Goal: Transaction & Acquisition: Purchase product/service

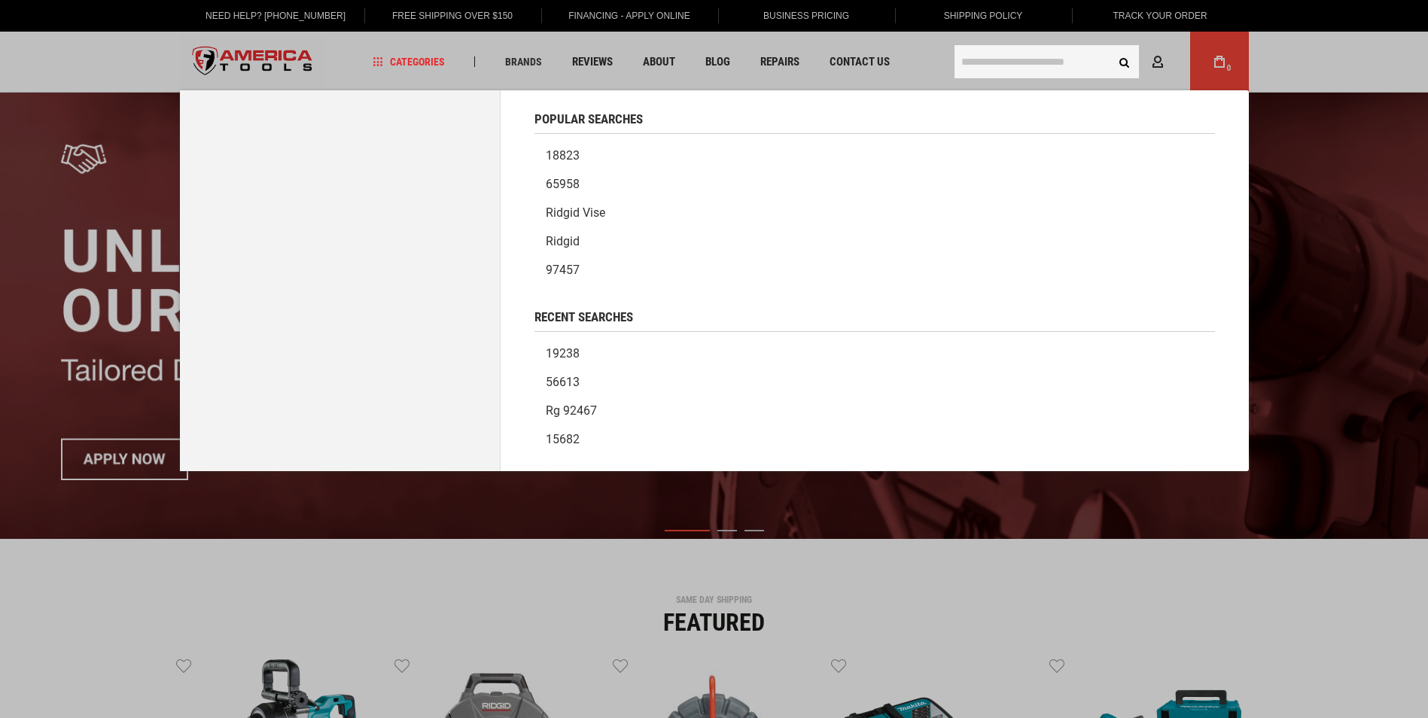
type input "********"
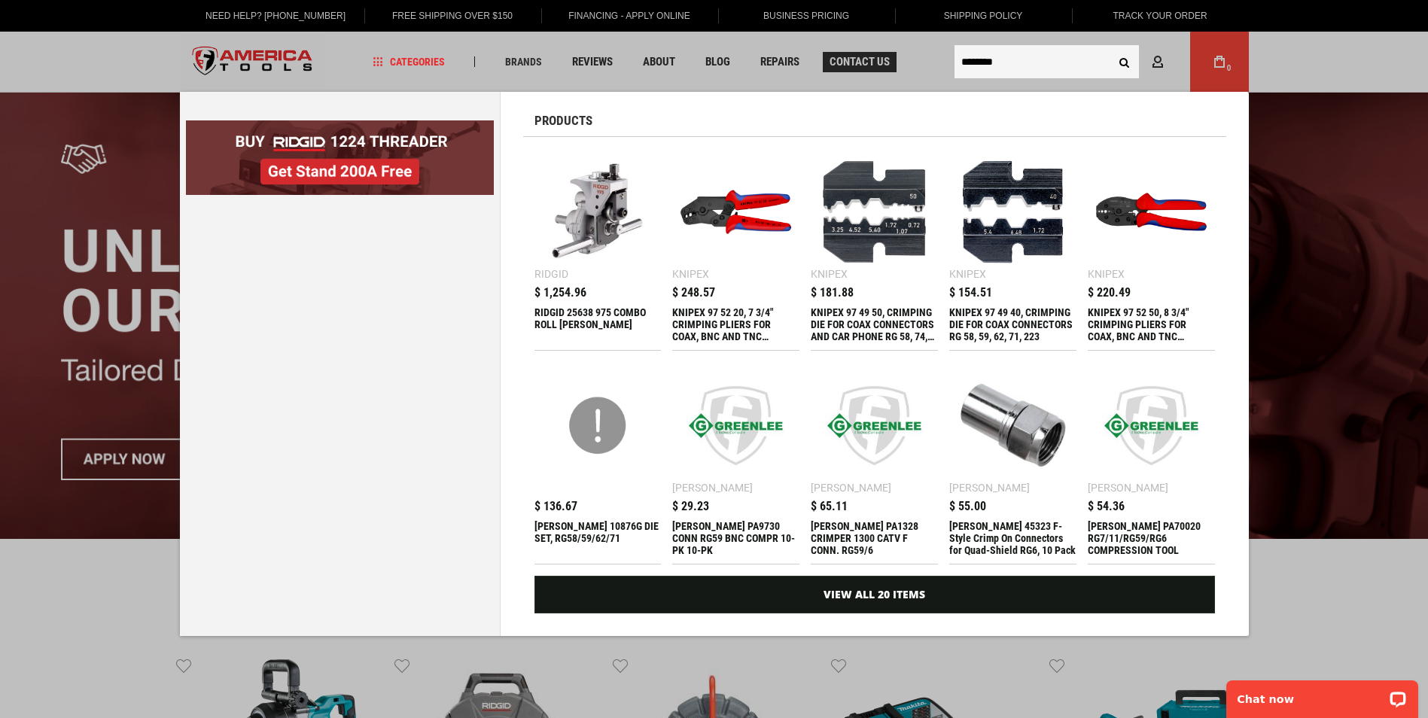
drag, startPoint x: 945, startPoint y: 61, endPoint x: 886, endPoint y: 60, distance: 59.5
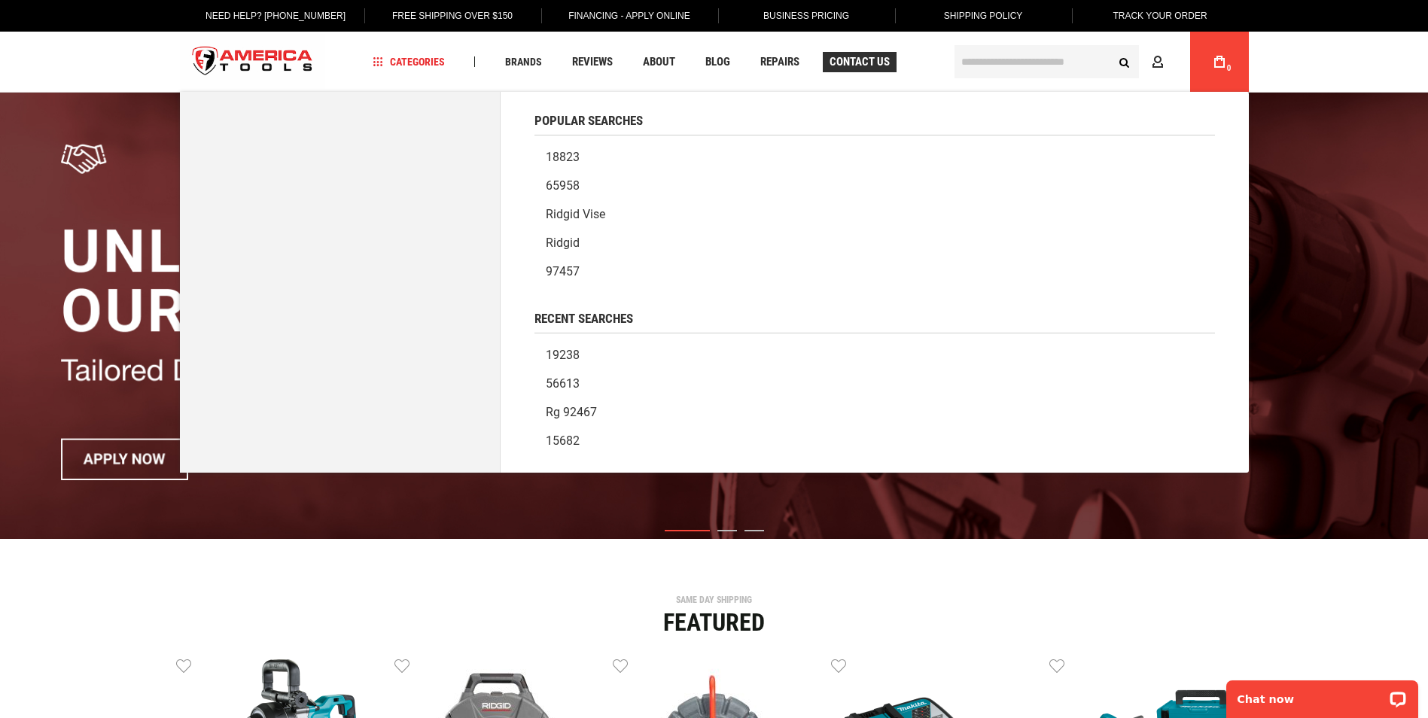
click at [1111, 47] on button "Search" at bounding box center [1125, 61] width 29 height 29
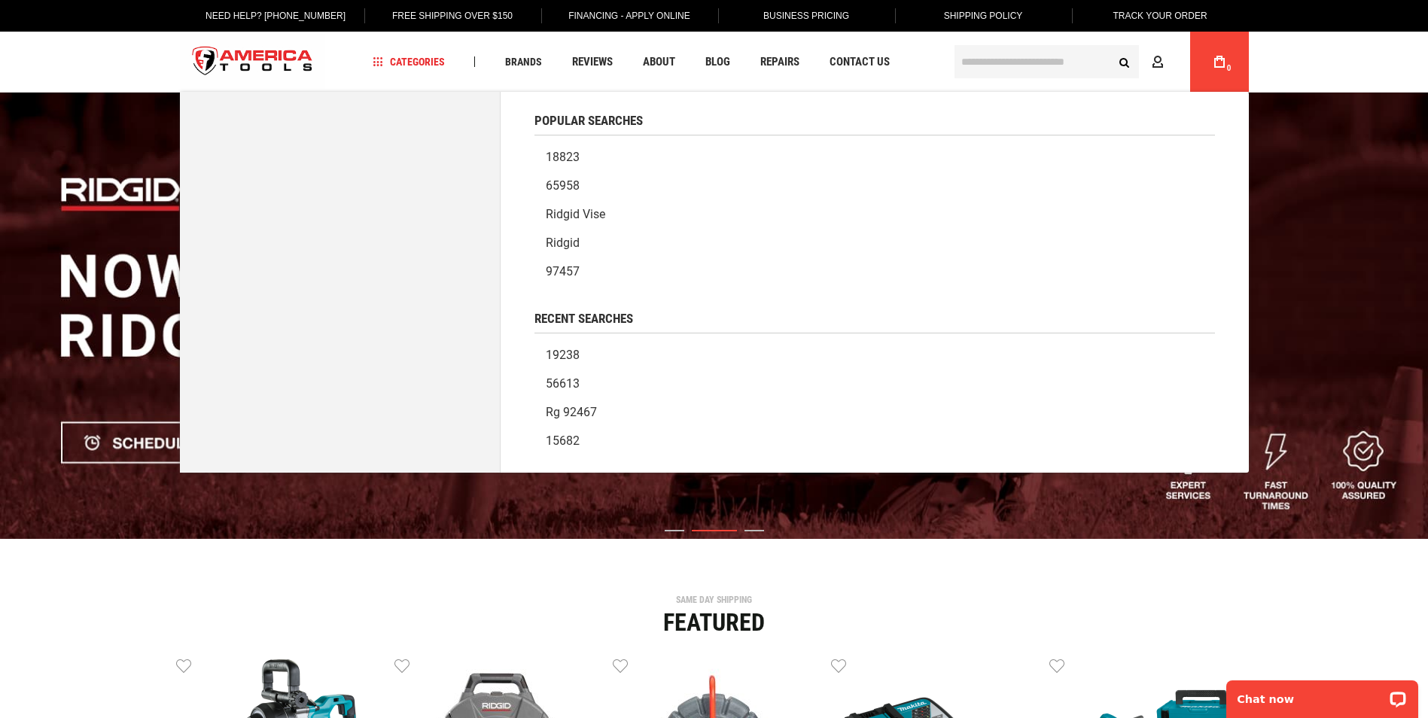
click at [1019, 63] on input "text" at bounding box center [1047, 61] width 184 height 33
type input "********"
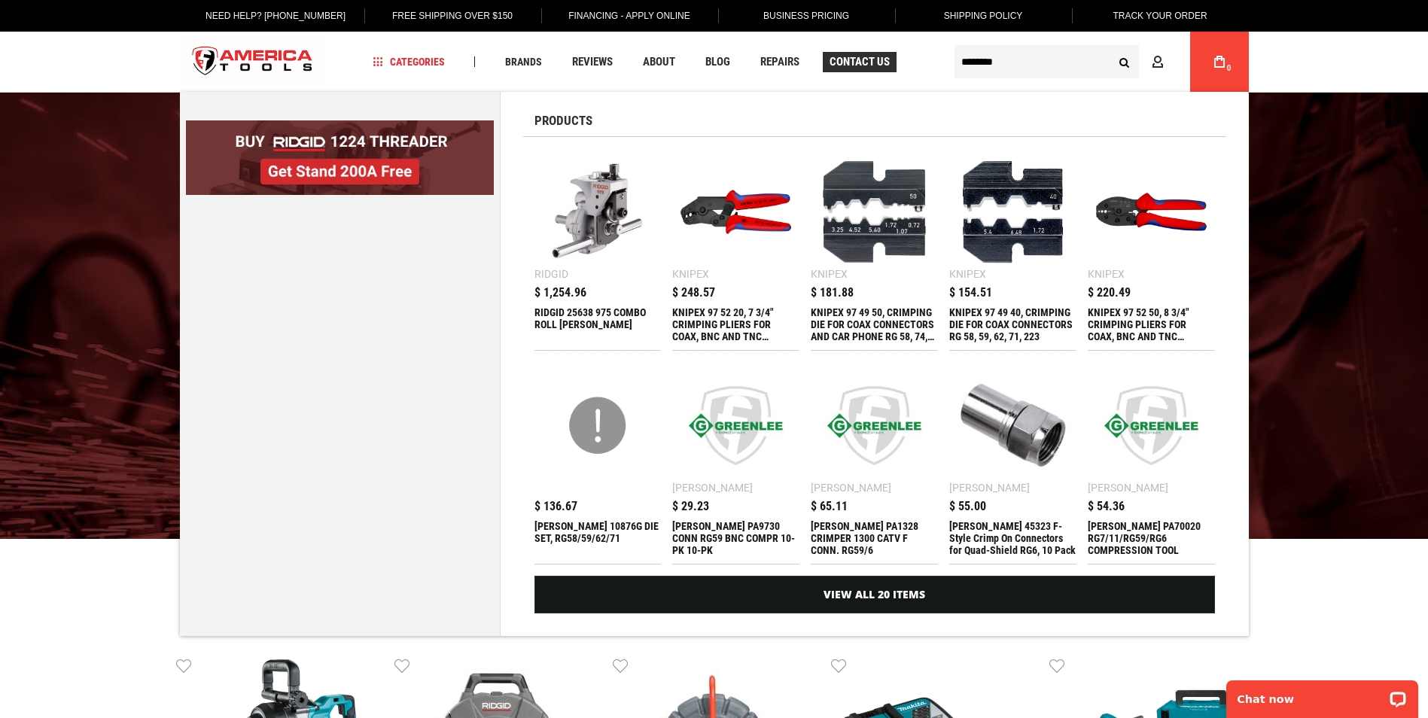
drag, startPoint x: 975, startPoint y: 65, endPoint x: 889, endPoint y: 66, distance: 85.9
click at [907, 66] on div "Navigation Categories Plumbing Tools Drain Cleaning Diagnostics Pressing Saws" at bounding box center [714, 62] width 1069 height 60
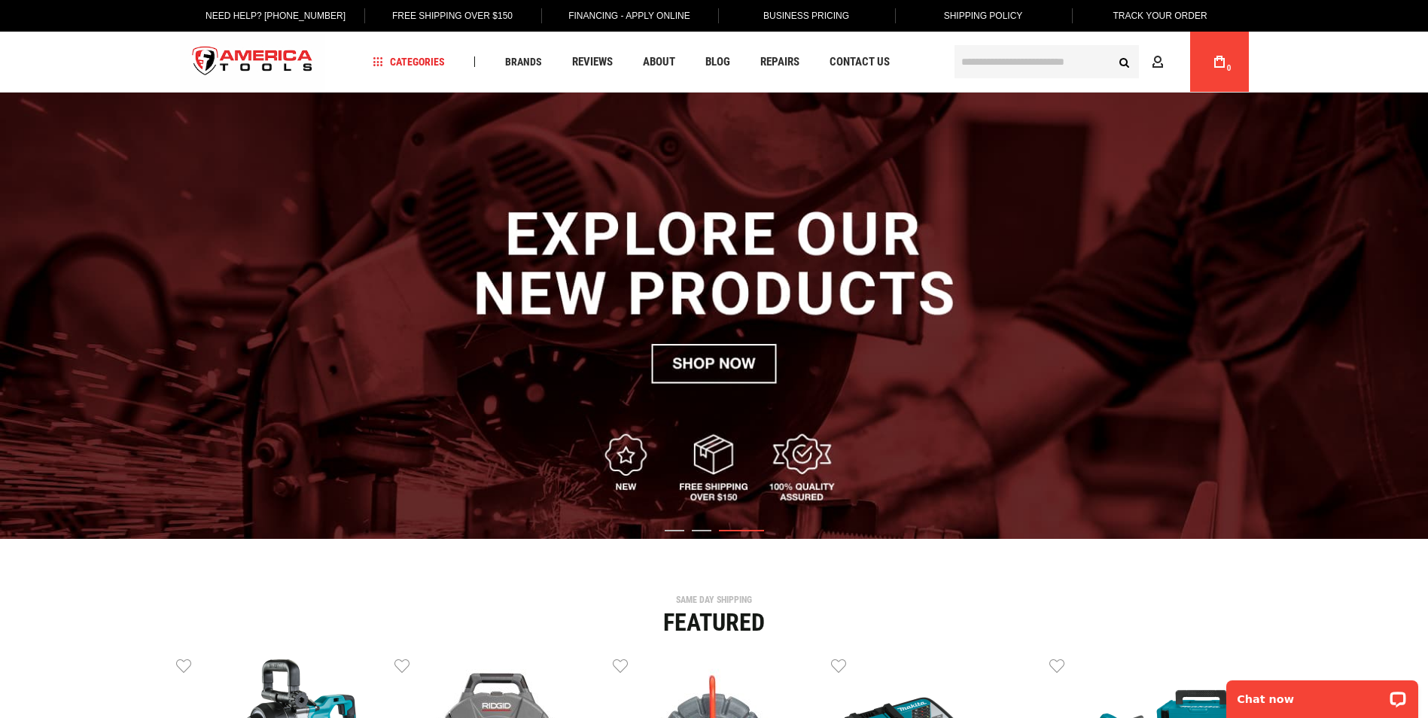
click at [976, 56] on input "text" at bounding box center [1047, 61] width 184 height 33
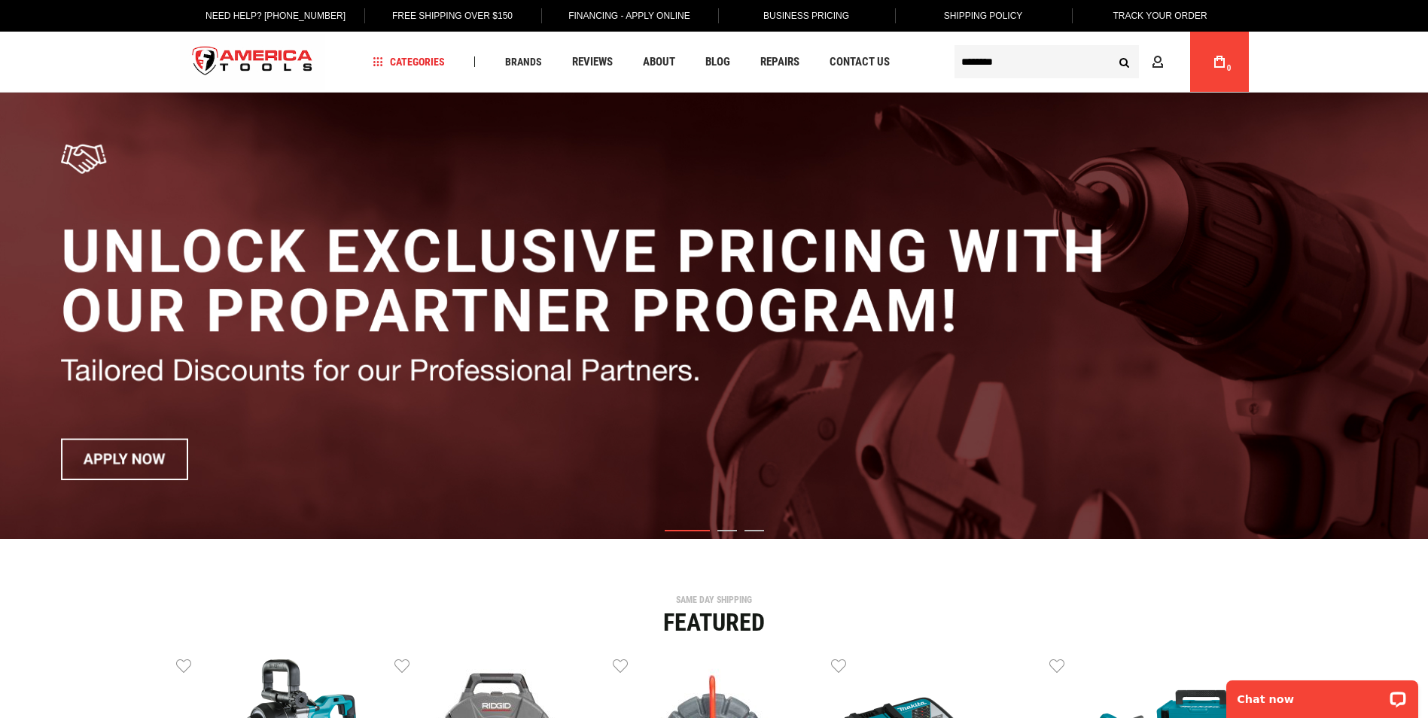
type input "********"
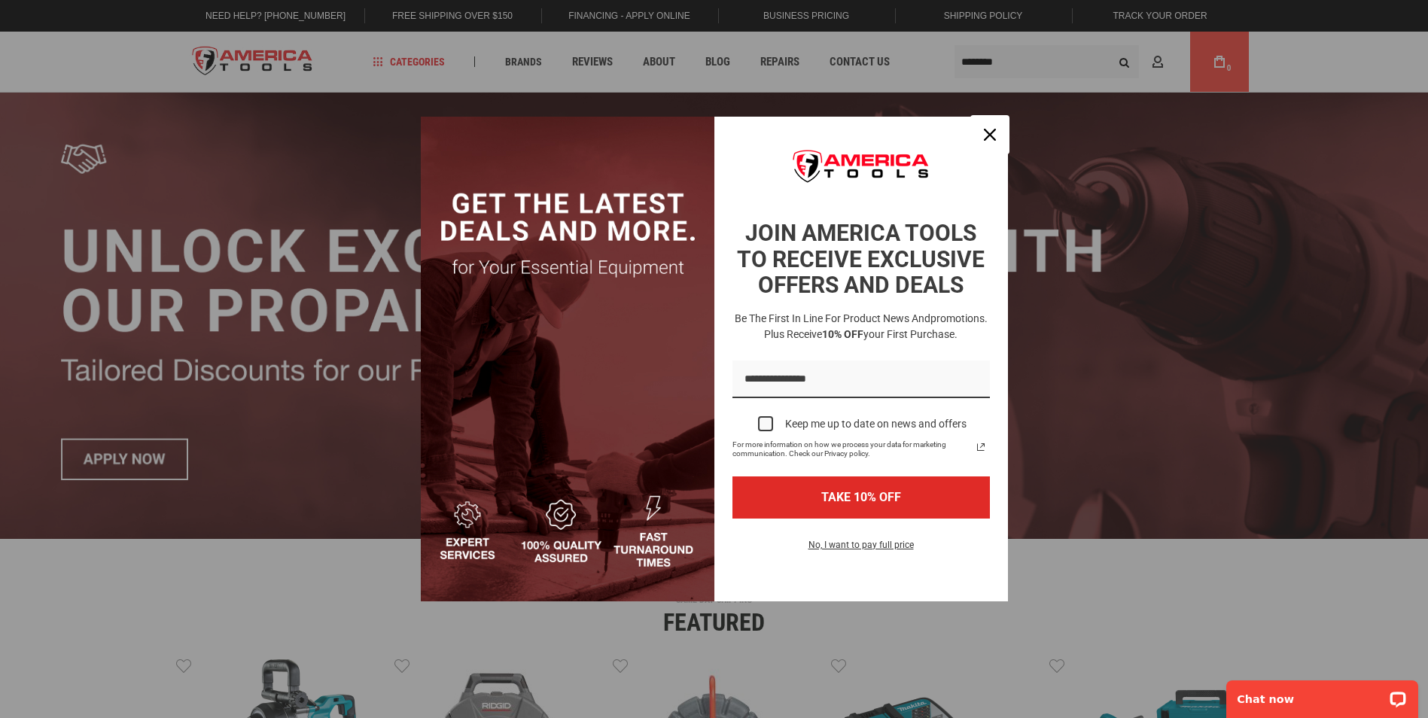
click at [986, 132] on icon "close icon" at bounding box center [990, 135] width 12 height 12
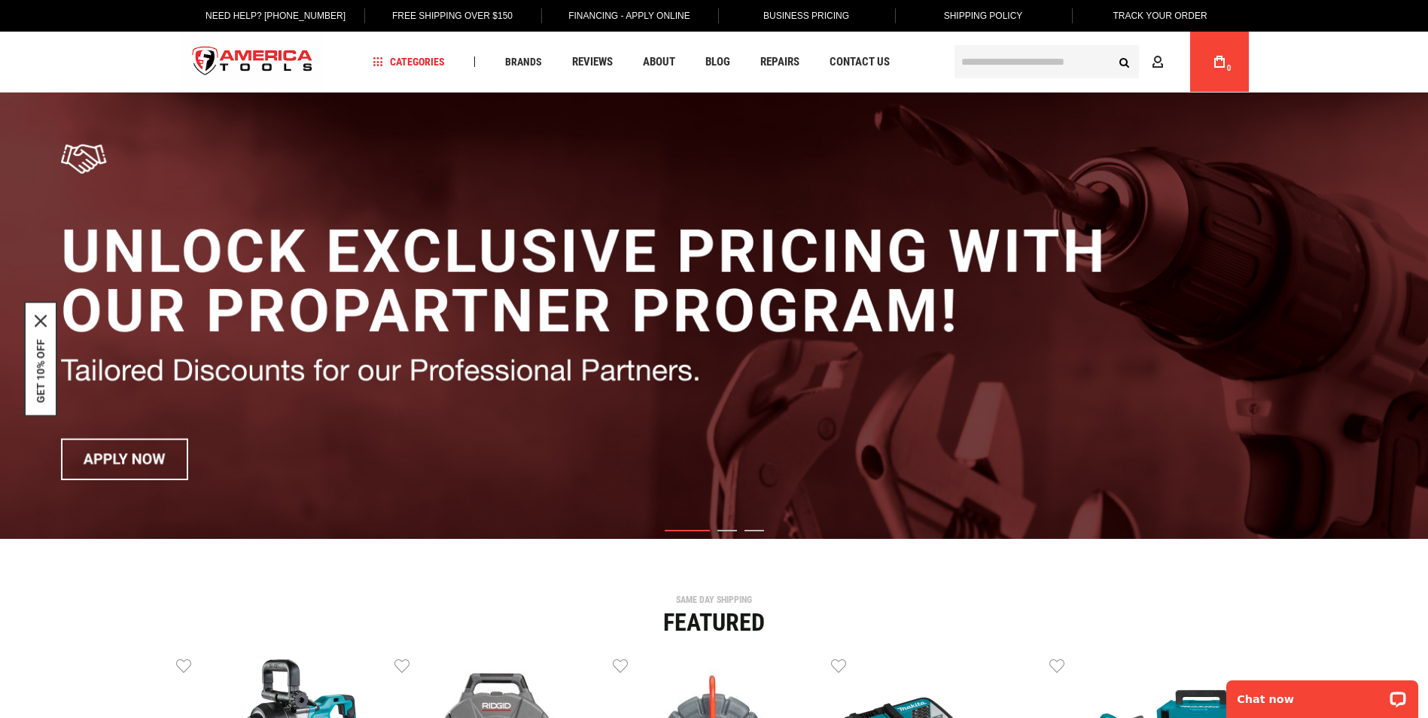
click at [999, 67] on input "text" at bounding box center [1047, 61] width 184 height 33
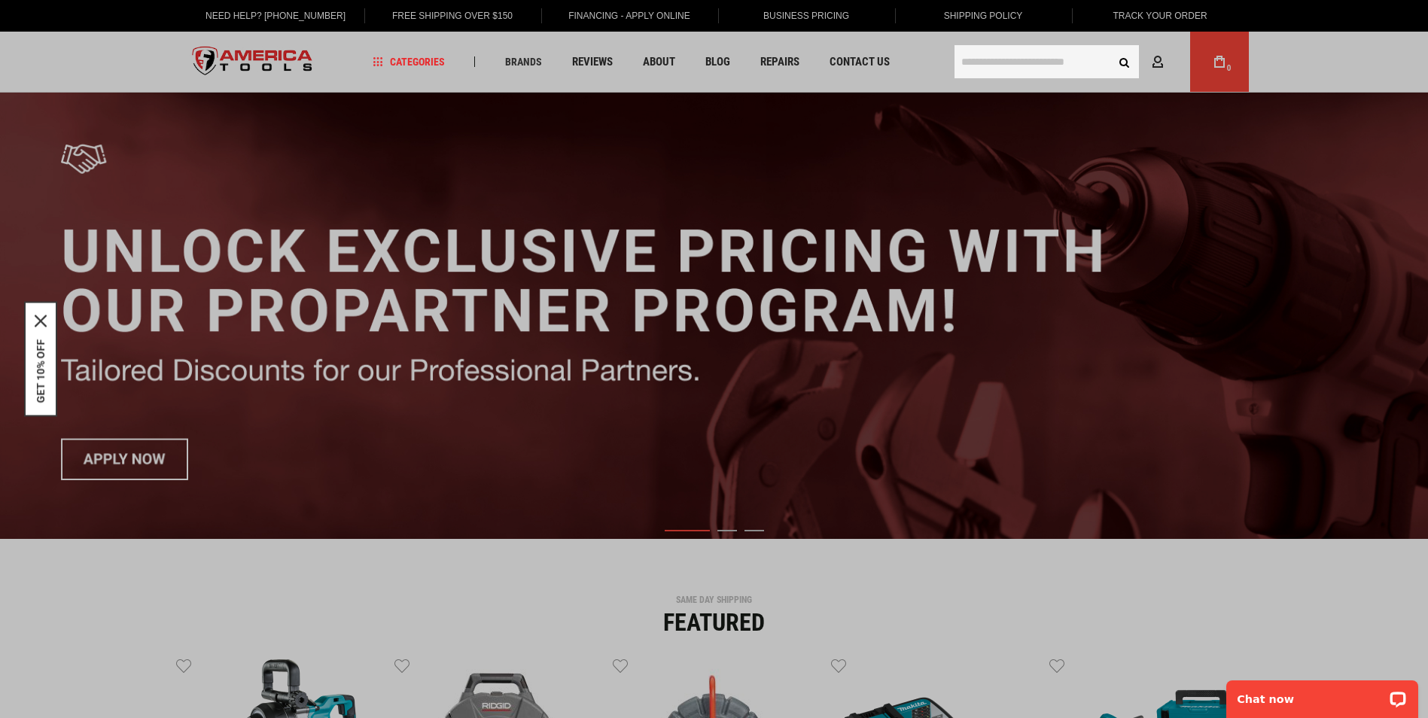
paste input "********"
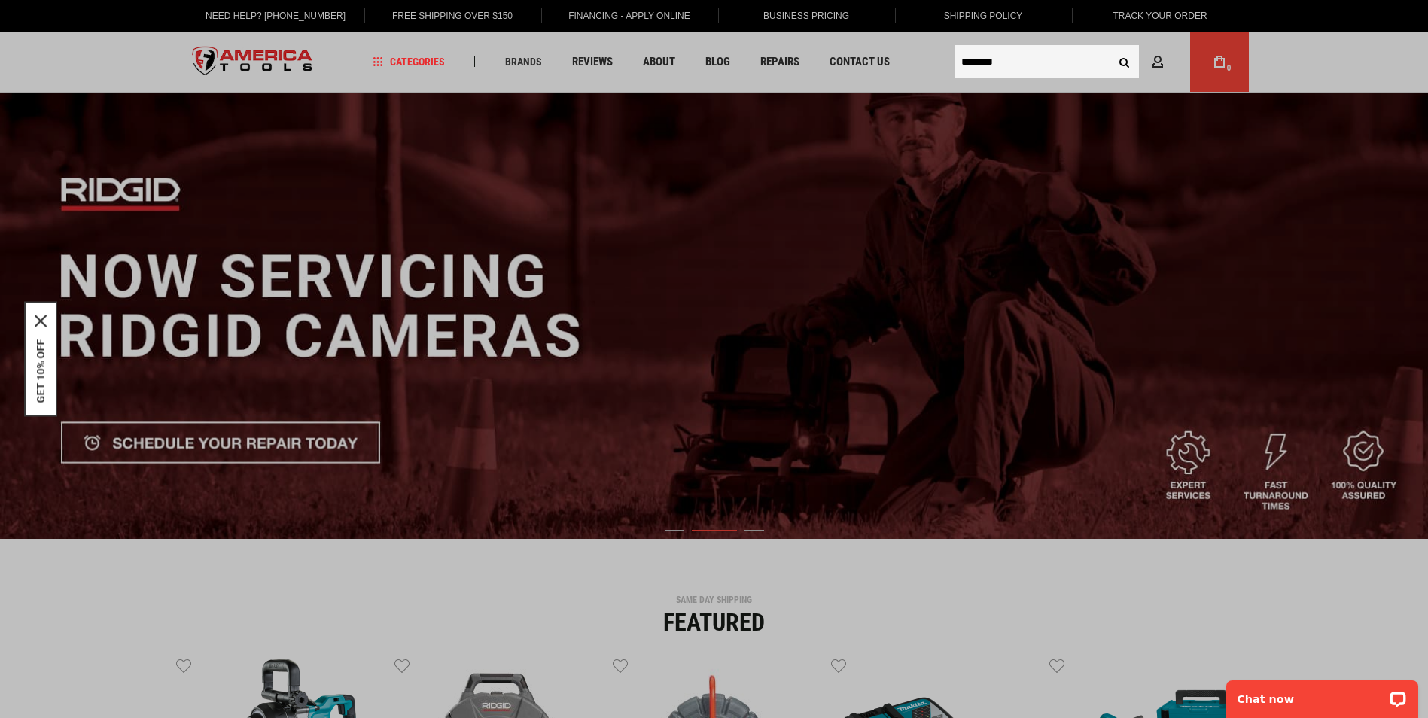
click at [977, 63] on input "********" at bounding box center [1047, 61] width 184 height 33
type input "*****"
click at [1111, 47] on button "Search" at bounding box center [1125, 61] width 29 height 29
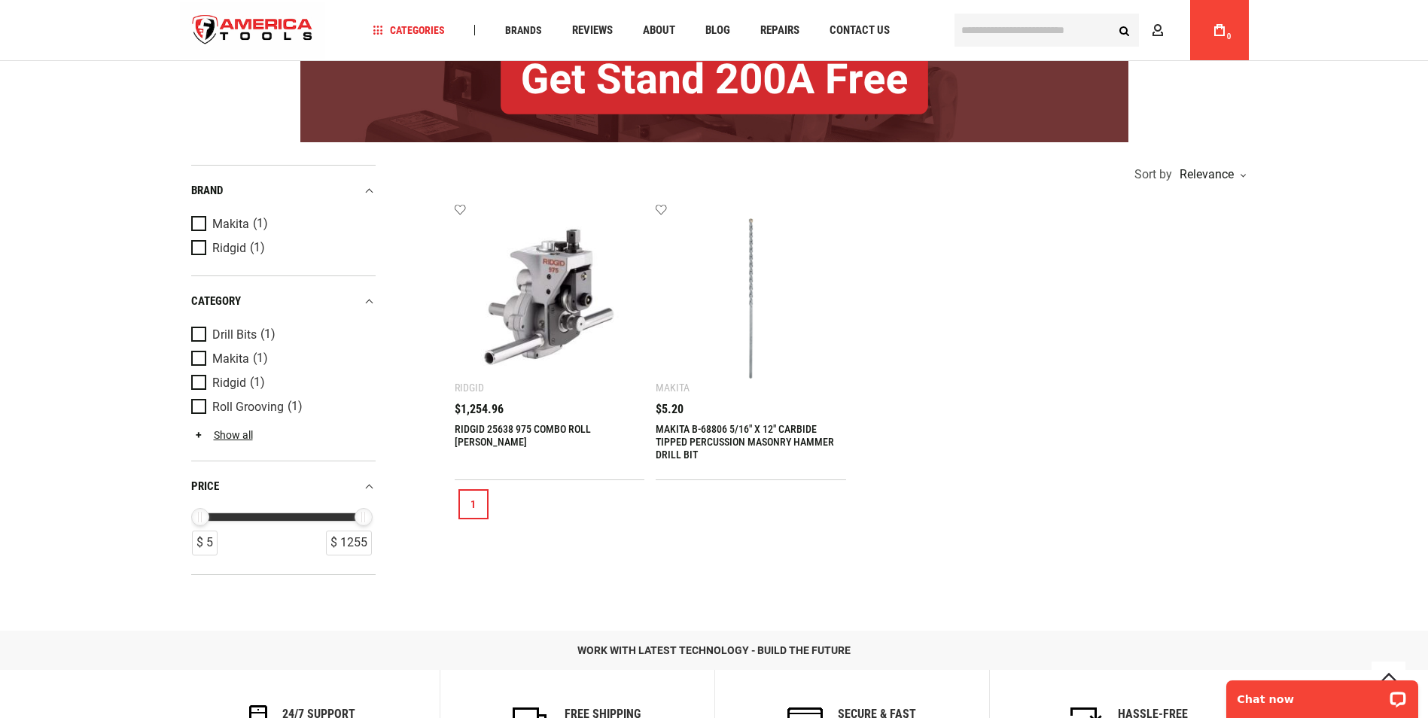
click at [493, 412] on span "$1,254.96" at bounding box center [479, 410] width 49 height 12
click at [563, 319] on img at bounding box center [550, 298] width 160 height 160
click at [553, 322] on img at bounding box center [550, 298] width 160 height 160
click at [518, 444] on div "RIDGID 25638 975 COMBO ROLL [PERSON_NAME]" at bounding box center [550, 442] width 191 height 38
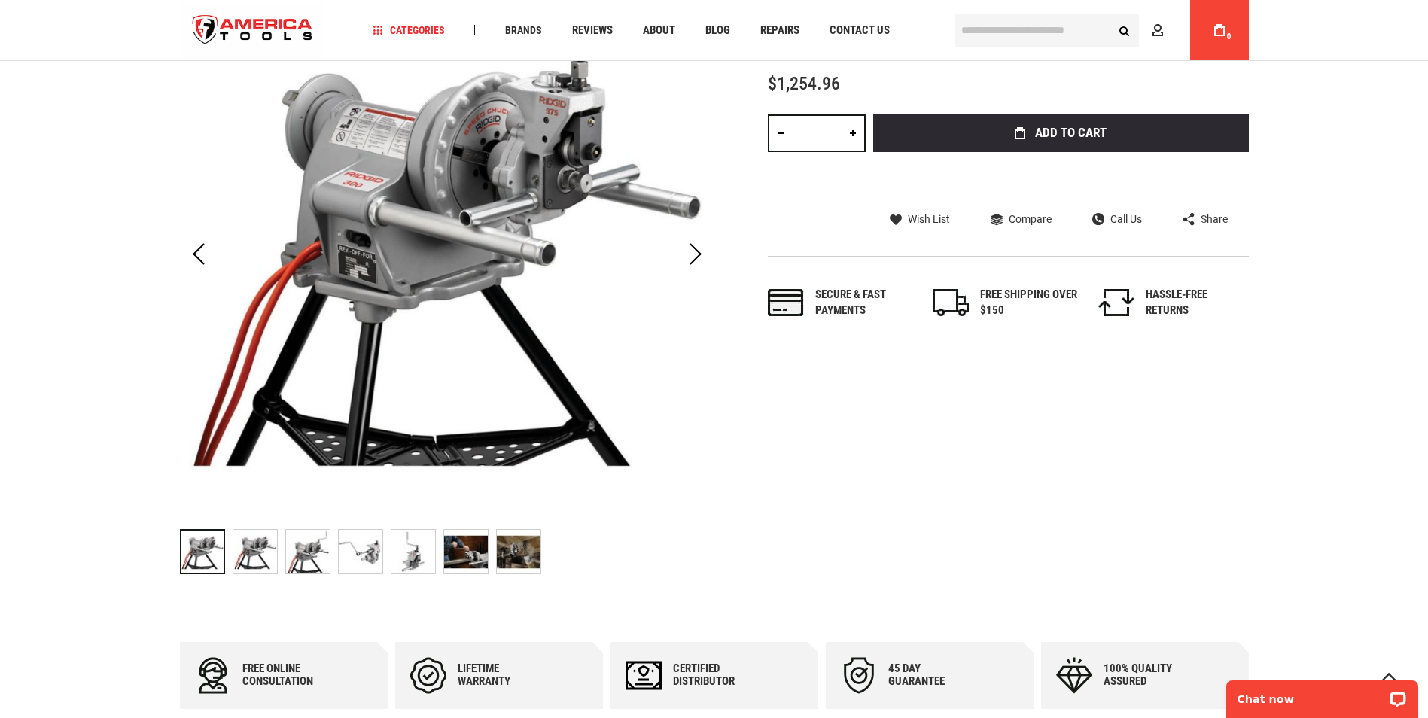
scroll to position [226, 0]
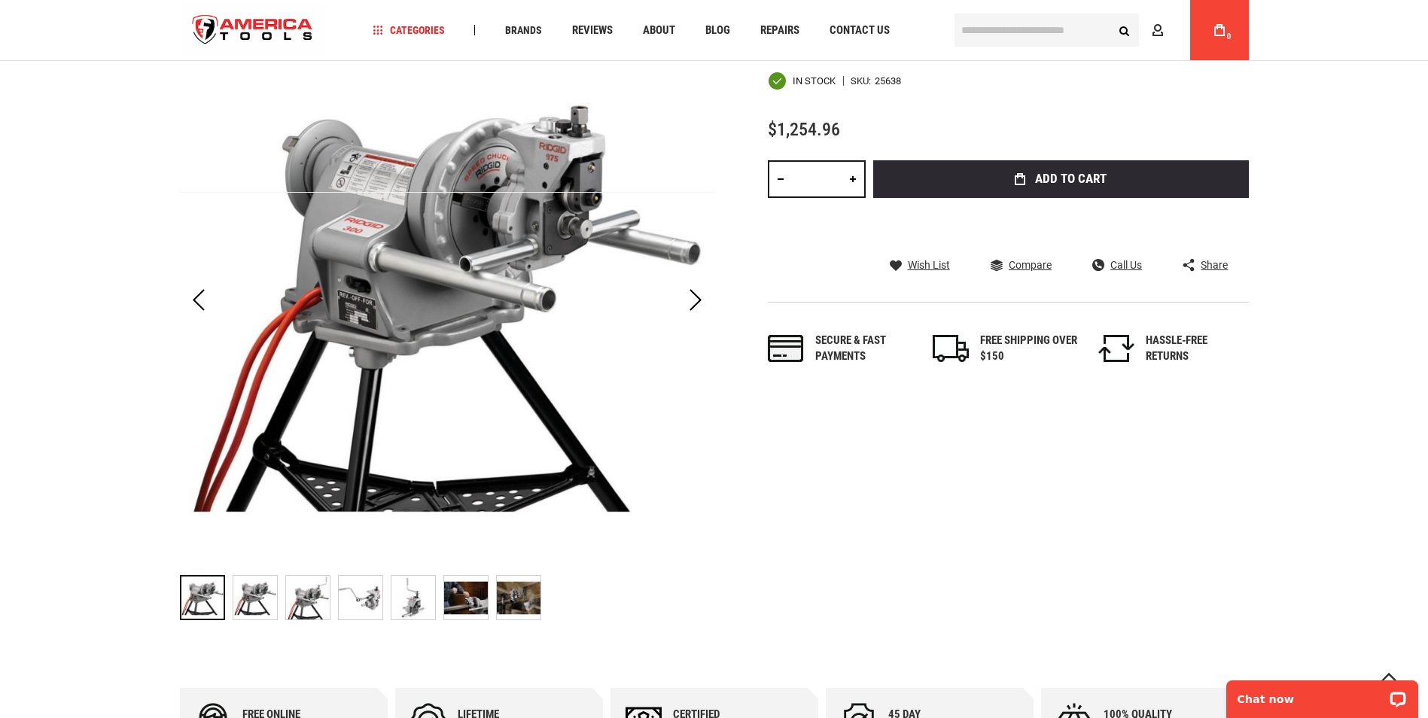
click at [359, 604] on img "RIDGID 25638 975 COMBO ROLL GROOVER" at bounding box center [361, 598] width 44 height 44
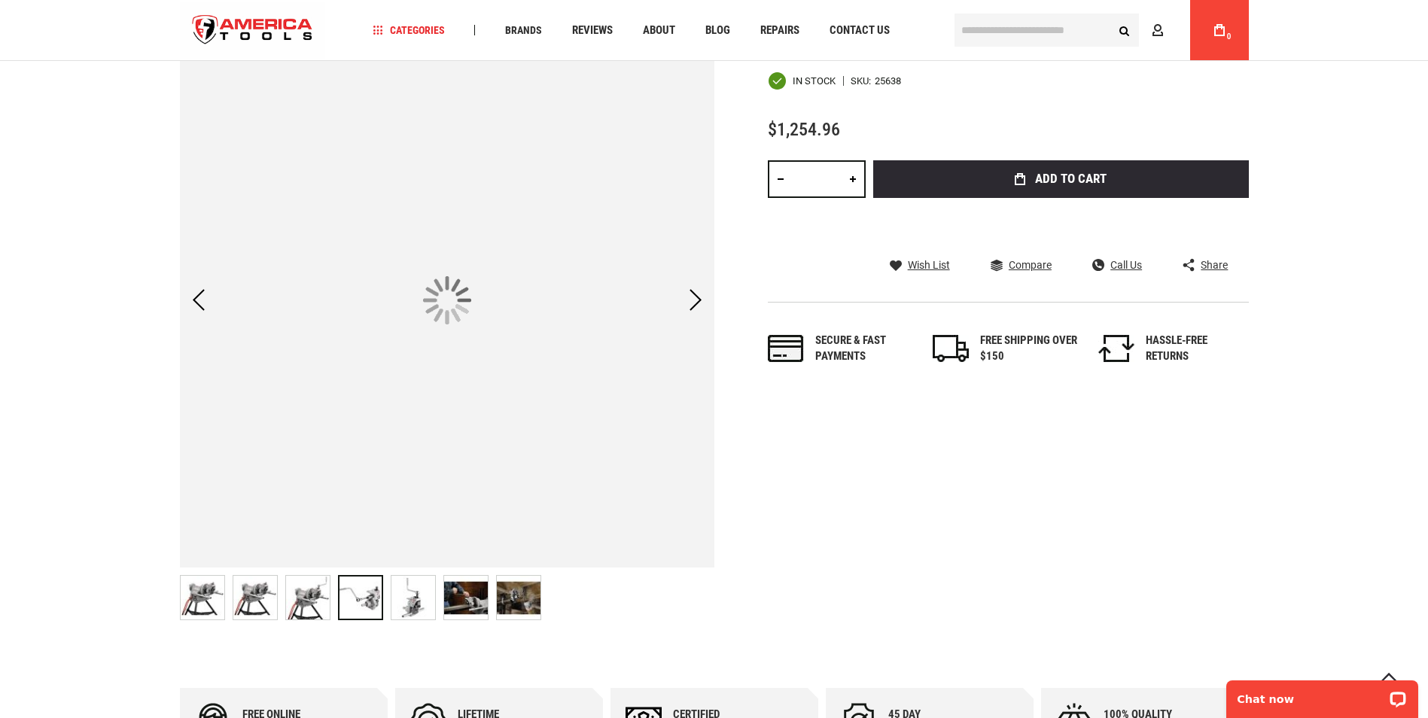
click at [422, 602] on img "RIDGID 25638 975 COMBO ROLL GROOVER" at bounding box center [414, 598] width 44 height 44
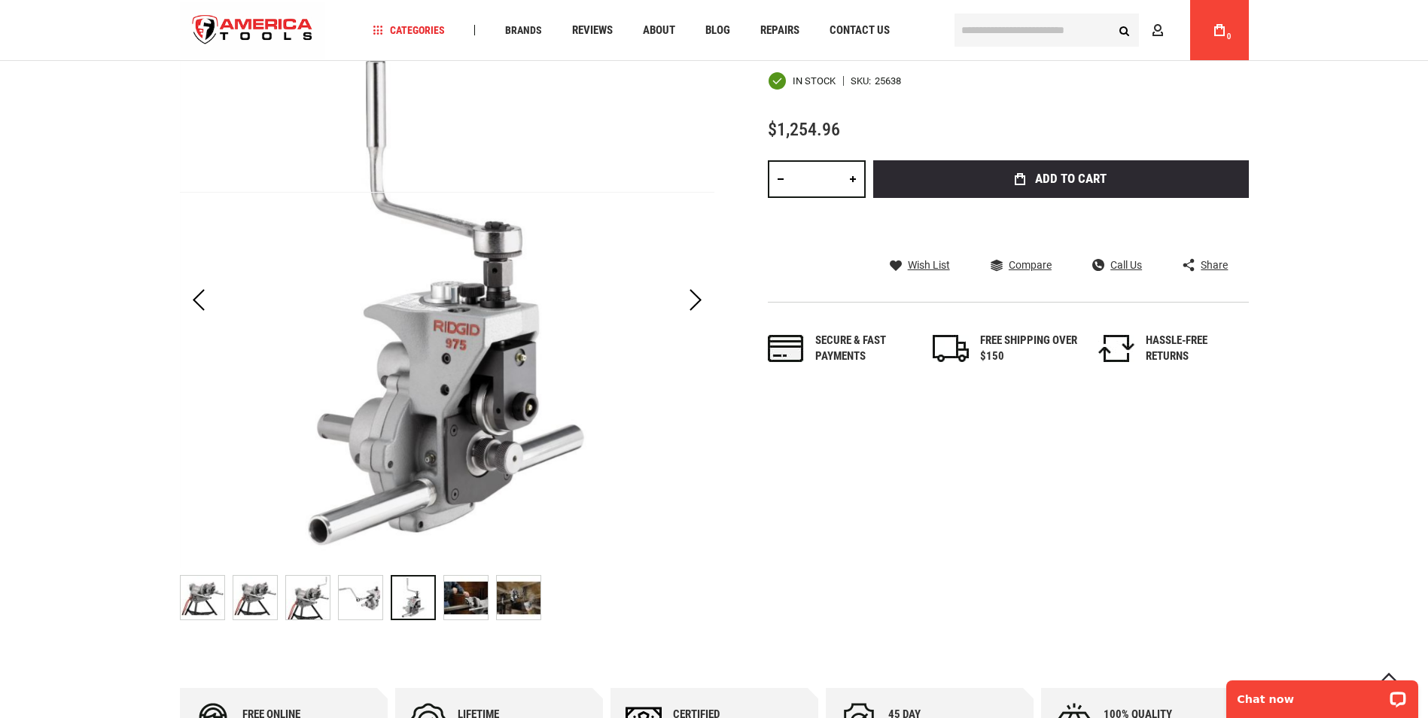
click at [462, 599] on img "RIDGID 25638 975 COMBO ROLL GROOVER" at bounding box center [466, 598] width 44 height 44
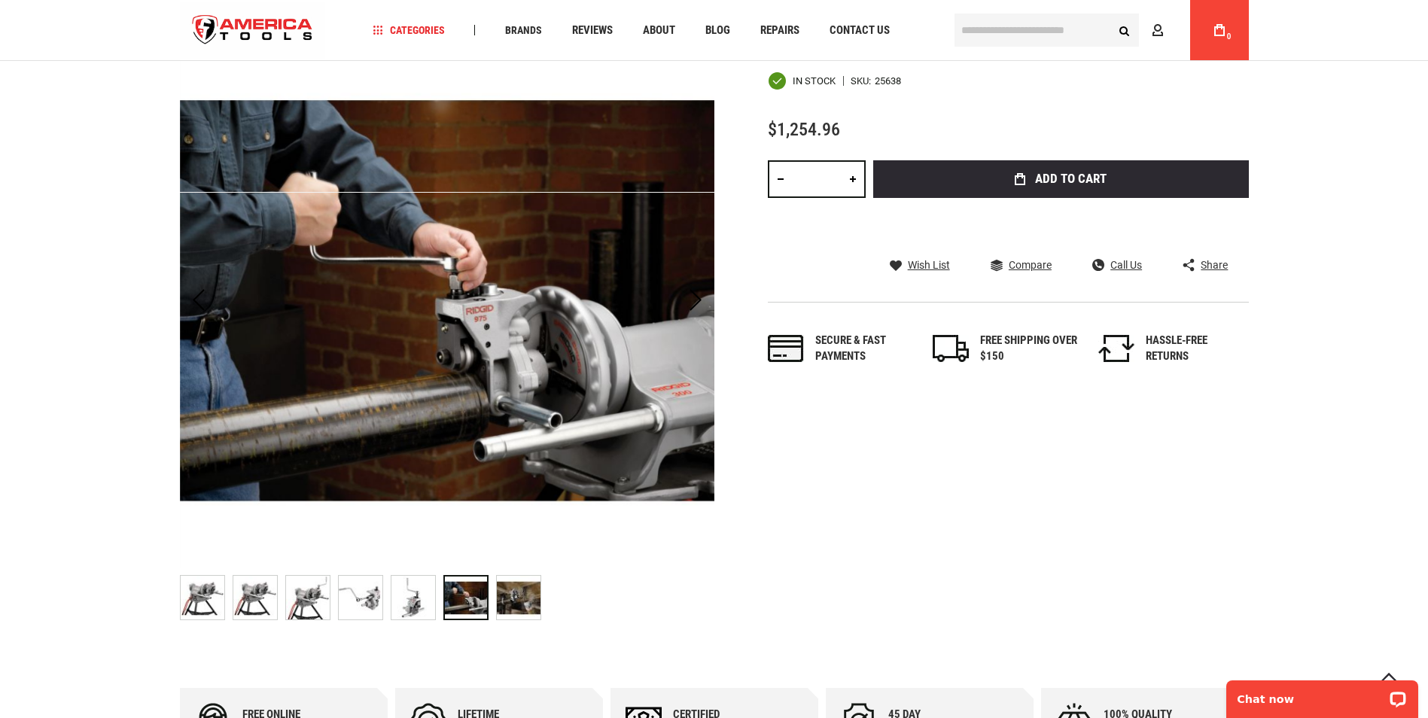
click at [406, 611] on img "RIDGID 25638 975 COMBO ROLL GROOVER" at bounding box center [414, 598] width 44 height 44
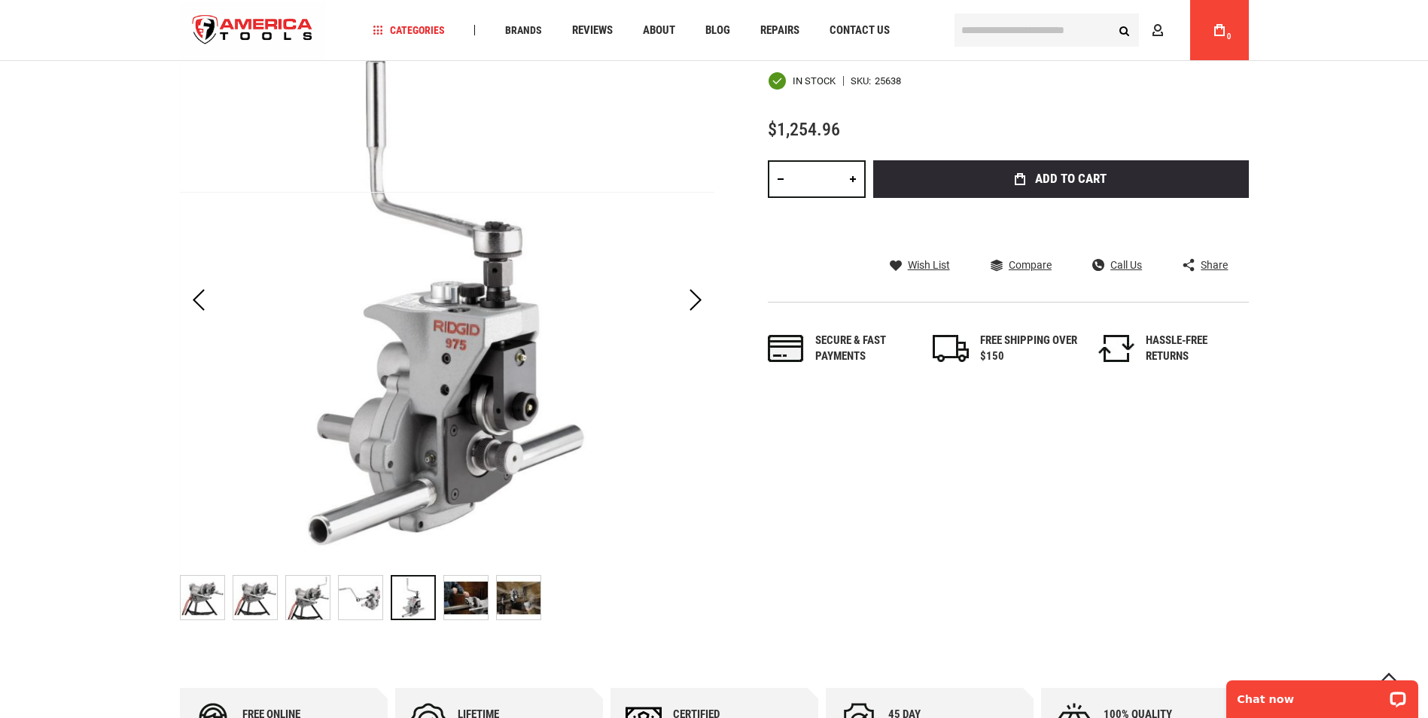
click at [431, 605] on div at bounding box center [413, 597] width 45 height 45
click at [477, 599] on img "RIDGID 25638 975 COMBO ROLL GROOVER" at bounding box center [466, 598] width 44 height 44
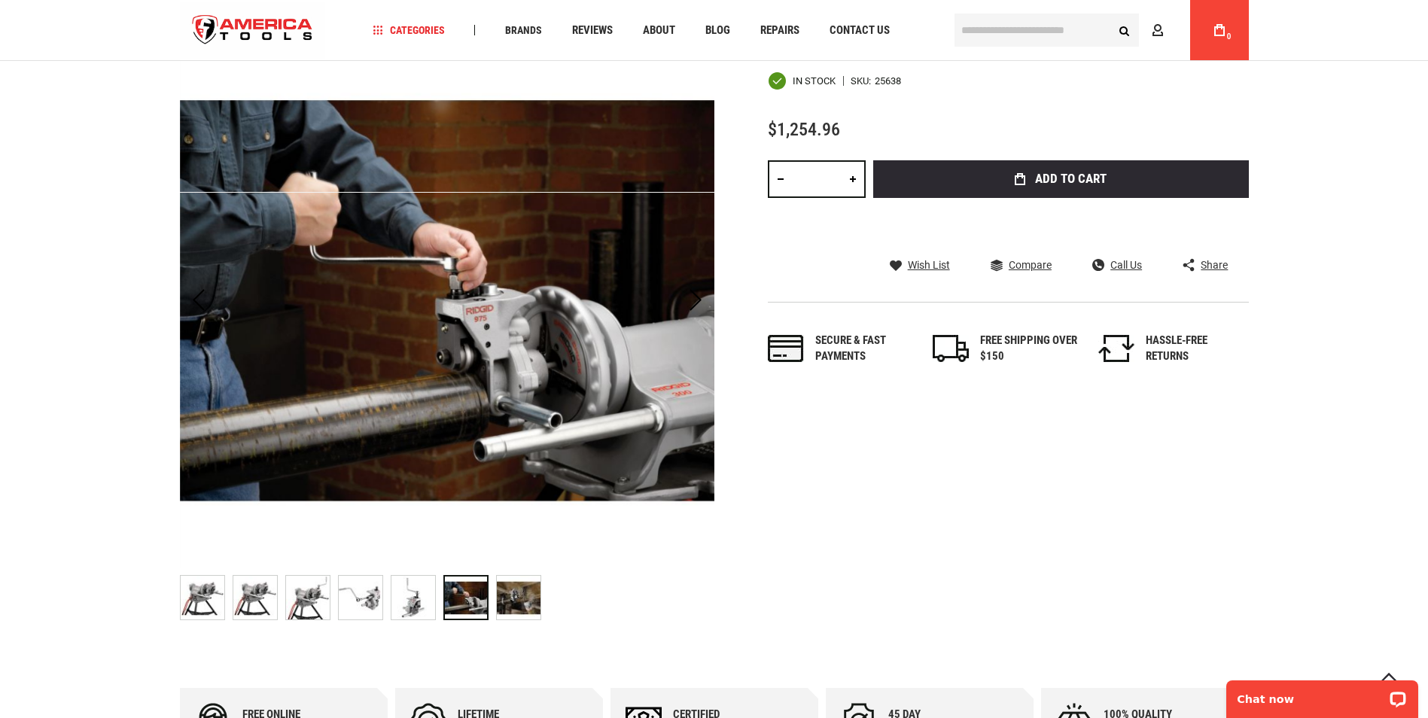
click at [515, 602] on img "RIDGID 25638 975 COMBO ROLL GROOVER" at bounding box center [519, 598] width 44 height 44
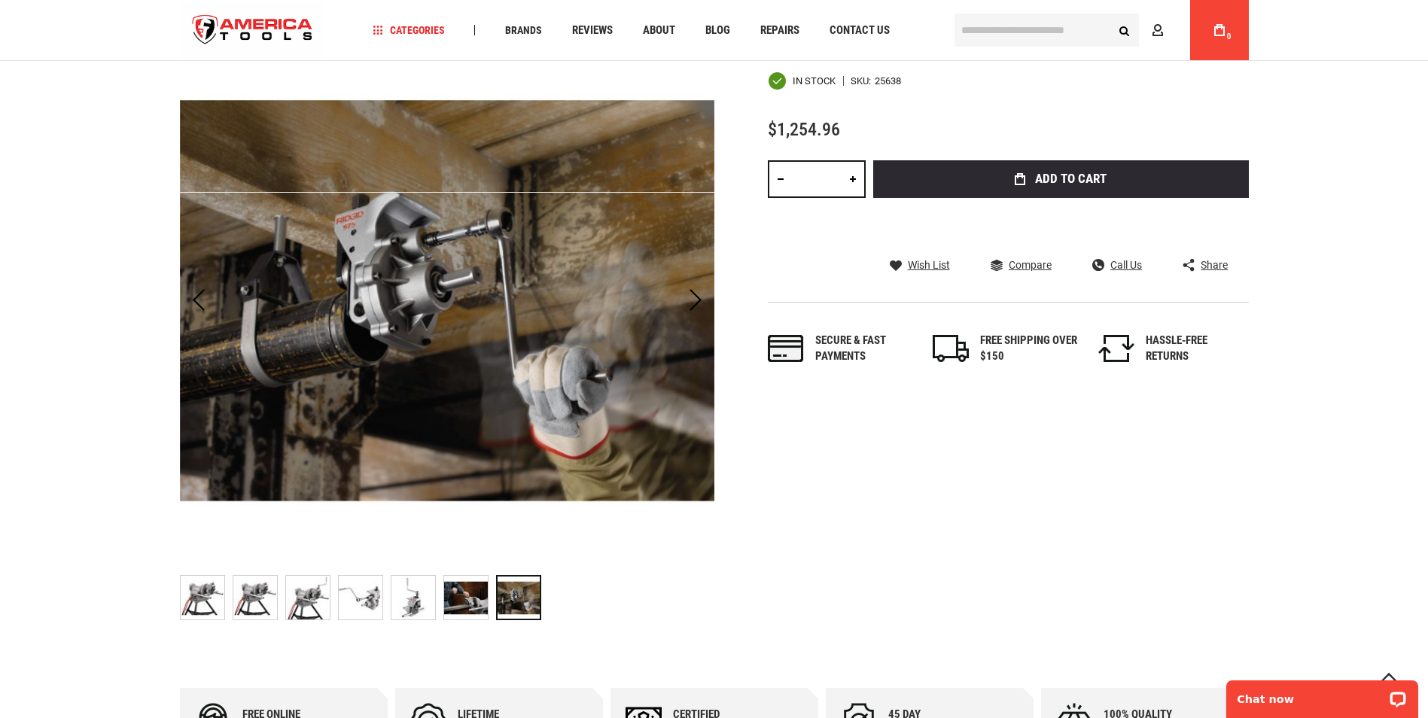
click at [196, 597] on img "RIDGID 25638 975 COMBO ROLL GROOVER" at bounding box center [203, 598] width 44 height 44
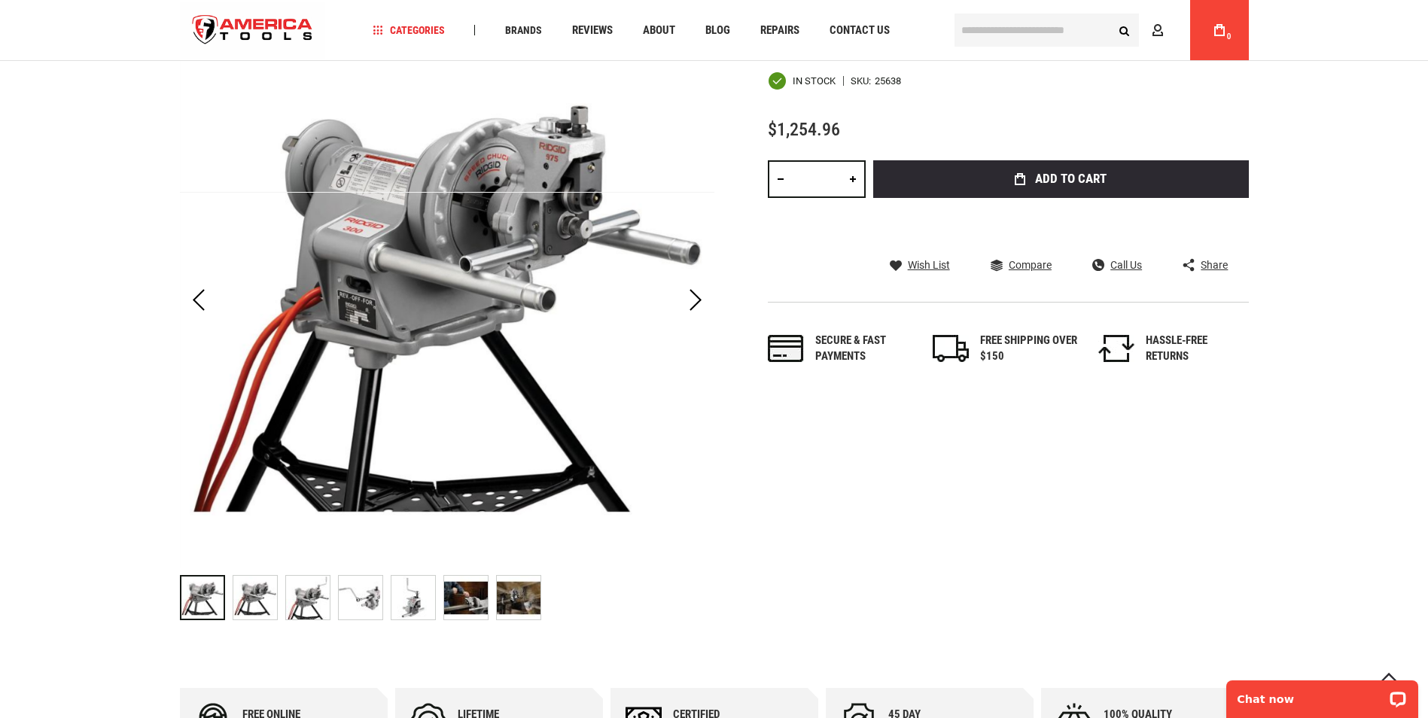
click at [375, 605] on img "RIDGID 25638 975 COMBO ROLL GROOVER" at bounding box center [361, 598] width 44 height 44
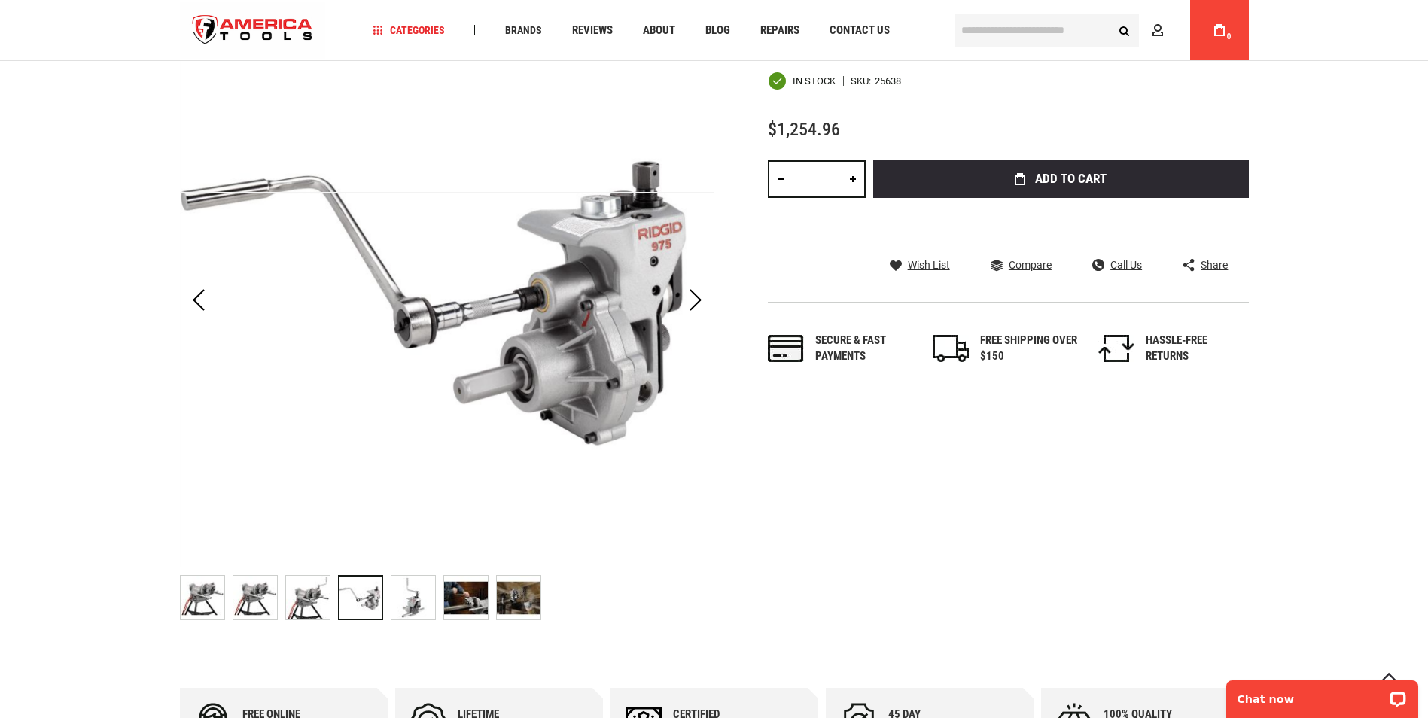
click at [457, 599] on img "RIDGID 25638 975 COMBO ROLL GROOVER" at bounding box center [466, 598] width 44 height 44
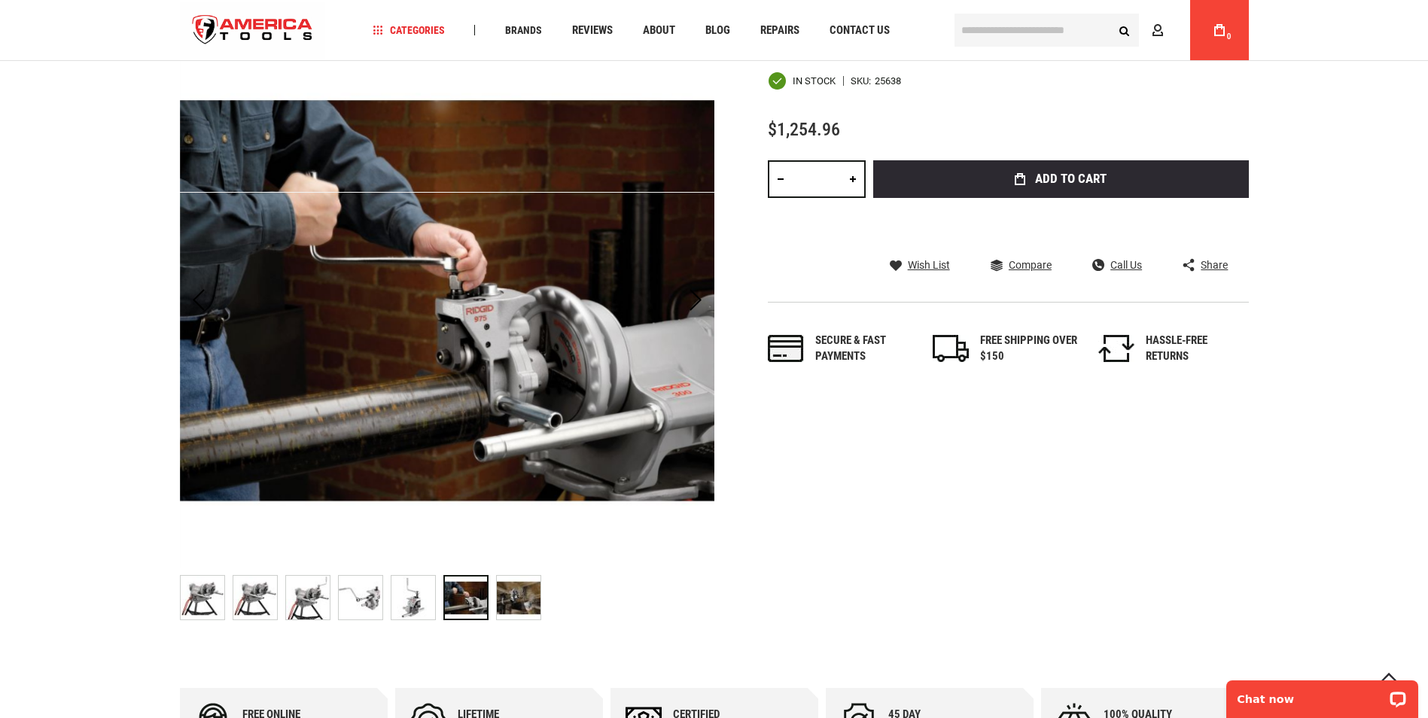
click at [516, 588] on img "RIDGID 25638 975 COMBO ROLL GROOVER" at bounding box center [519, 598] width 44 height 44
